Goal: Information Seeking & Learning: Learn about a topic

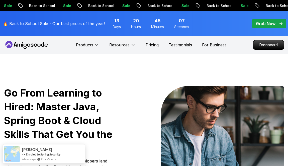
click at [261, 27] on span "pre-order" at bounding box center [269, 24] width 34 height 10
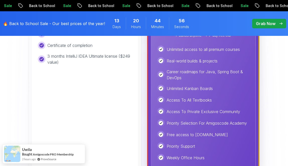
scroll to position [225, 0]
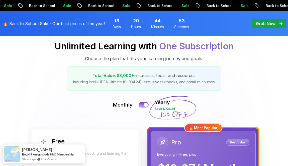
scroll to position [25, 0]
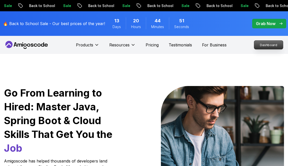
click at [265, 41] on p "Dashboard" at bounding box center [268, 45] width 29 height 9
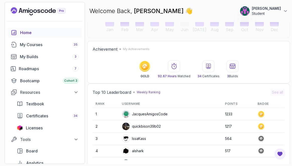
scroll to position [100, 0]
click at [43, 45] on div "My Courses 35" at bounding box center [49, 45] width 59 height 6
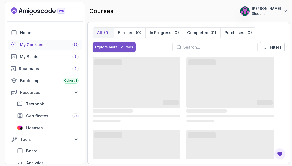
click at [133, 48] on button "Explore more Courses" at bounding box center [113, 47] width 43 height 10
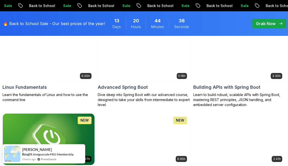
scroll to position [100, 0]
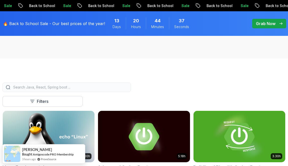
click at [70, 86] on input "search" at bounding box center [69, 87] width 115 height 5
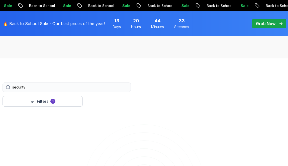
type input "security"
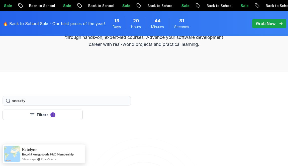
scroll to position [75, 0]
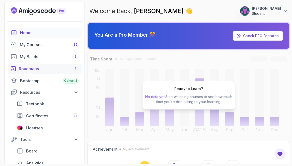
click at [36, 68] on div "Roadmaps 7" at bounding box center [49, 69] width 60 height 6
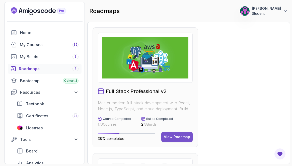
click at [178, 133] on button "View Roadmap" at bounding box center [176, 137] width 31 height 10
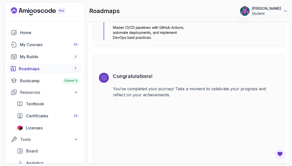
scroll to position [1486, 0]
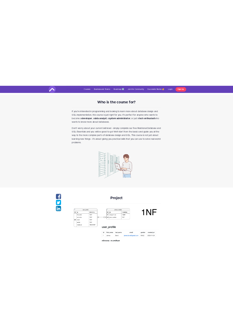
scroll to position [476, 0]
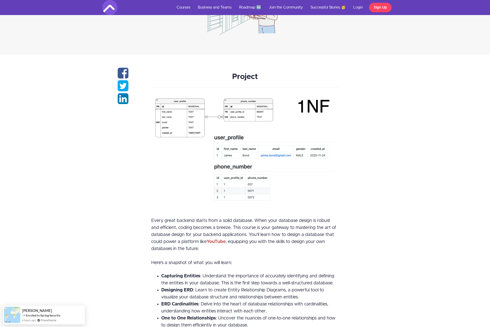
click at [225, 126] on img at bounding box center [245, 148] width 188 height 110
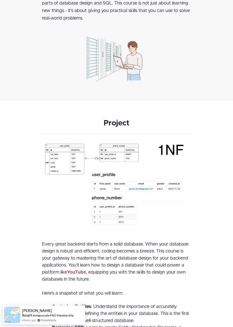
scroll to position [426, 0]
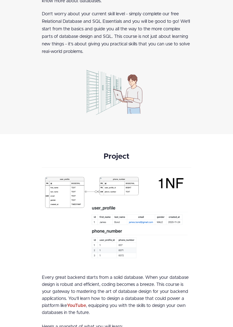
click at [196, 133] on div "Who is the course for? If you're interested in programming and looking to learn…" at bounding box center [116, 34] width 233 height 199
